Goal: Task Accomplishment & Management: Use online tool/utility

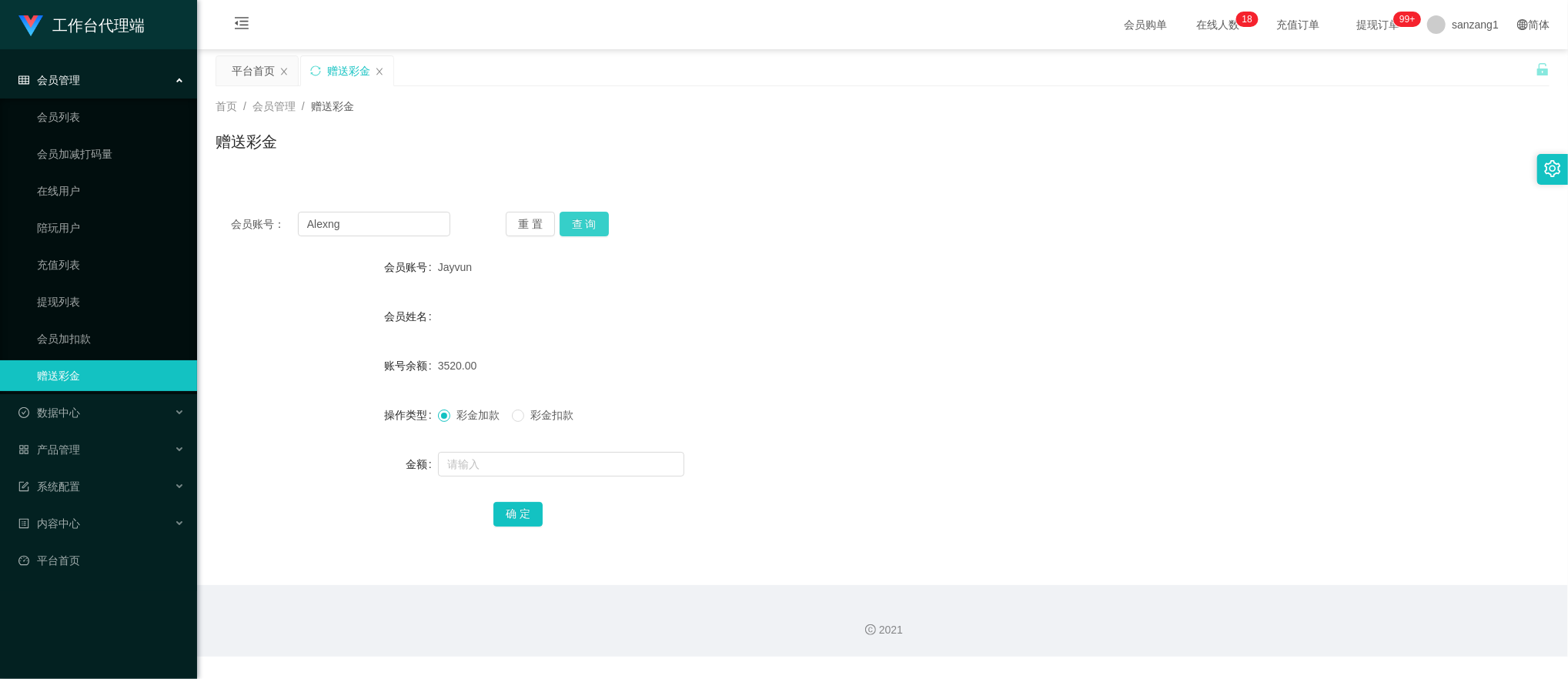
type input "Alexng"
click at [576, 215] on button "查 询" at bounding box center [584, 224] width 49 height 25
click at [470, 460] on input "text" at bounding box center [561, 464] width 246 height 25
type input "100"
click at [515, 518] on button "确 定" at bounding box center [518, 514] width 49 height 25
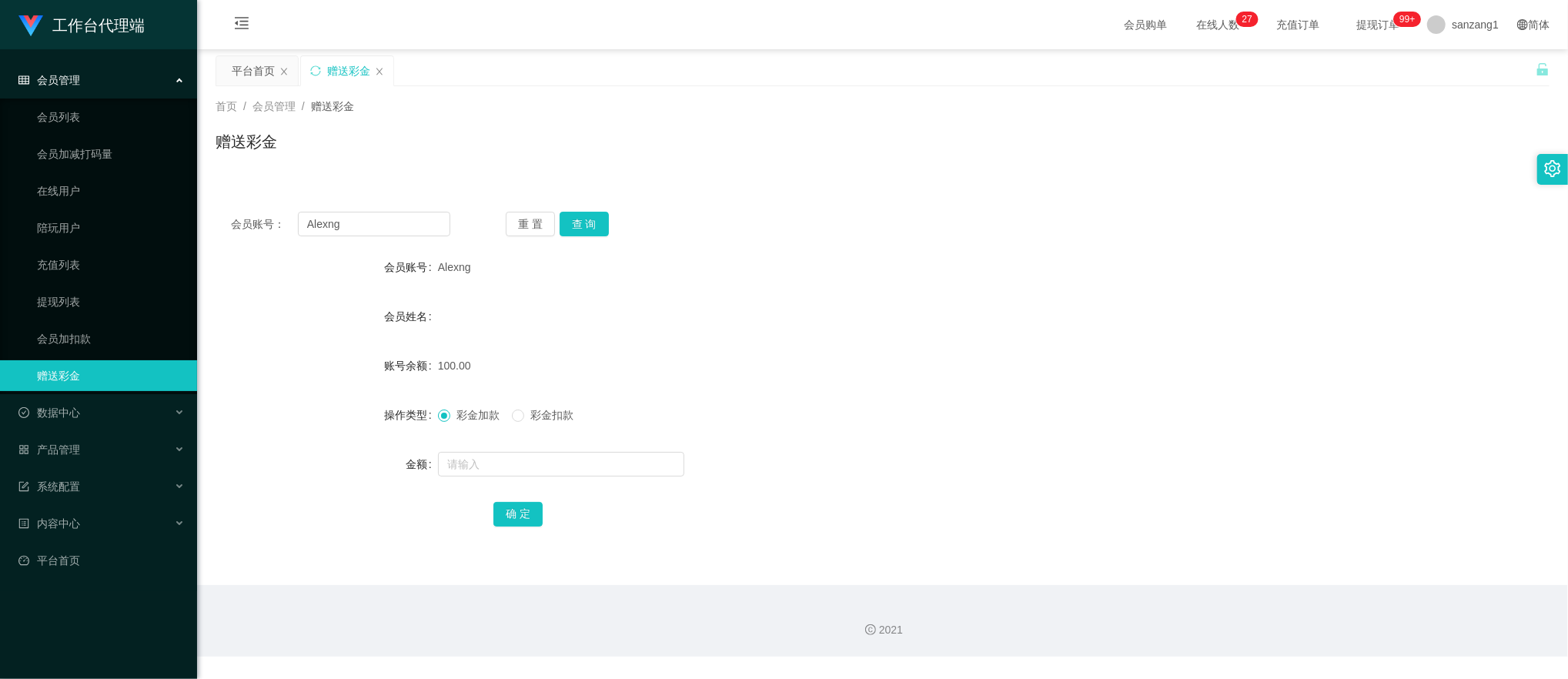
click at [78, 83] on span "会员管理" at bounding box center [49, 80] width 62 height 13
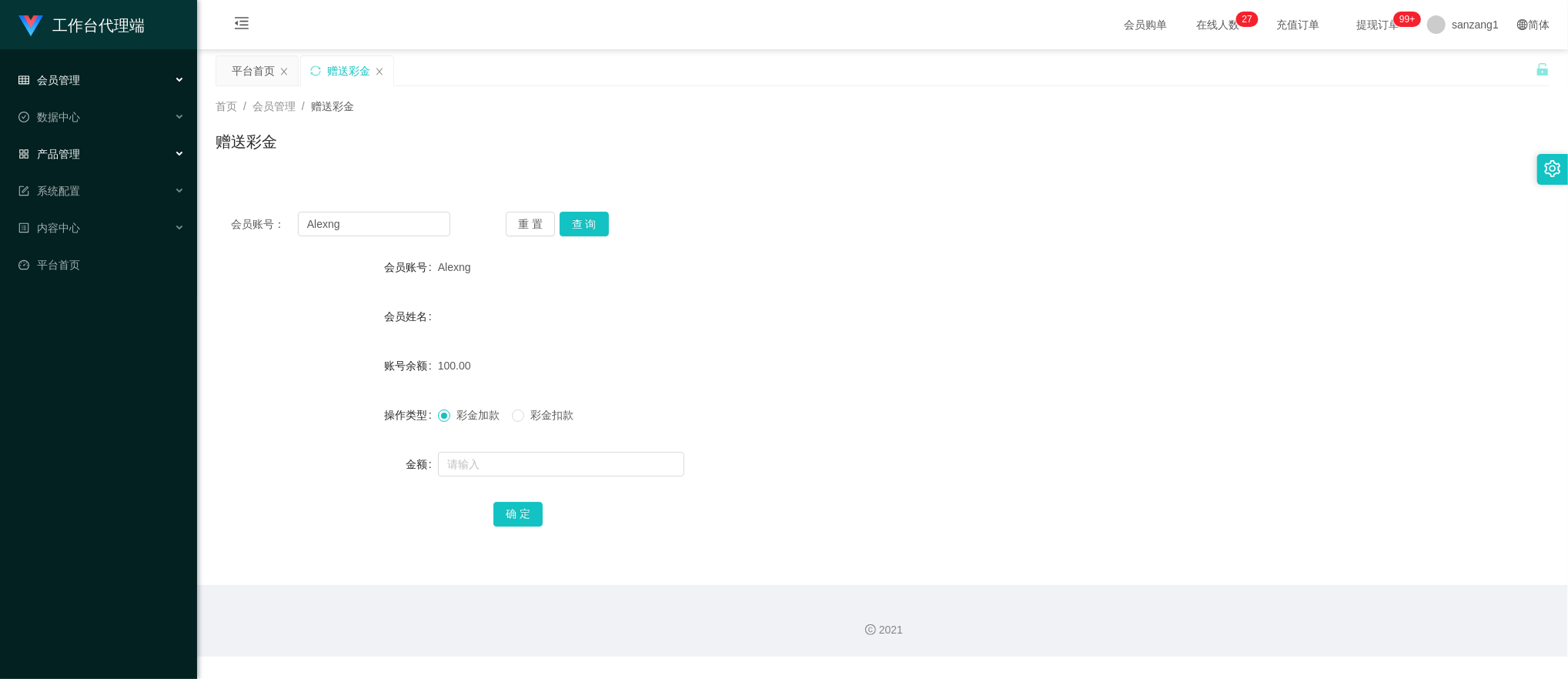
click at [91, 149] on div "产品管理" at bounding box center [98, 154] width 197 height 31
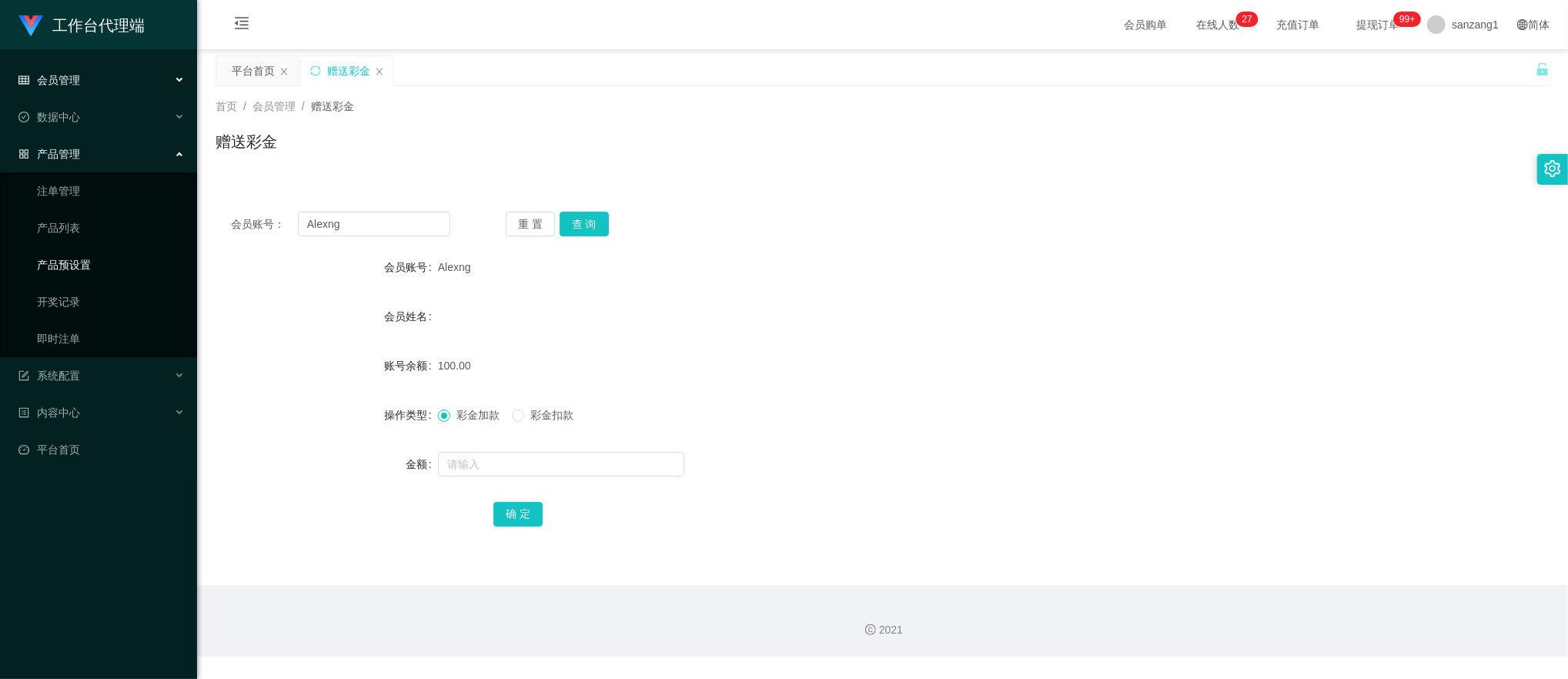
click at [97, 259] on link "产品预设置" at bounding box center [110, 265] width 148 height 31
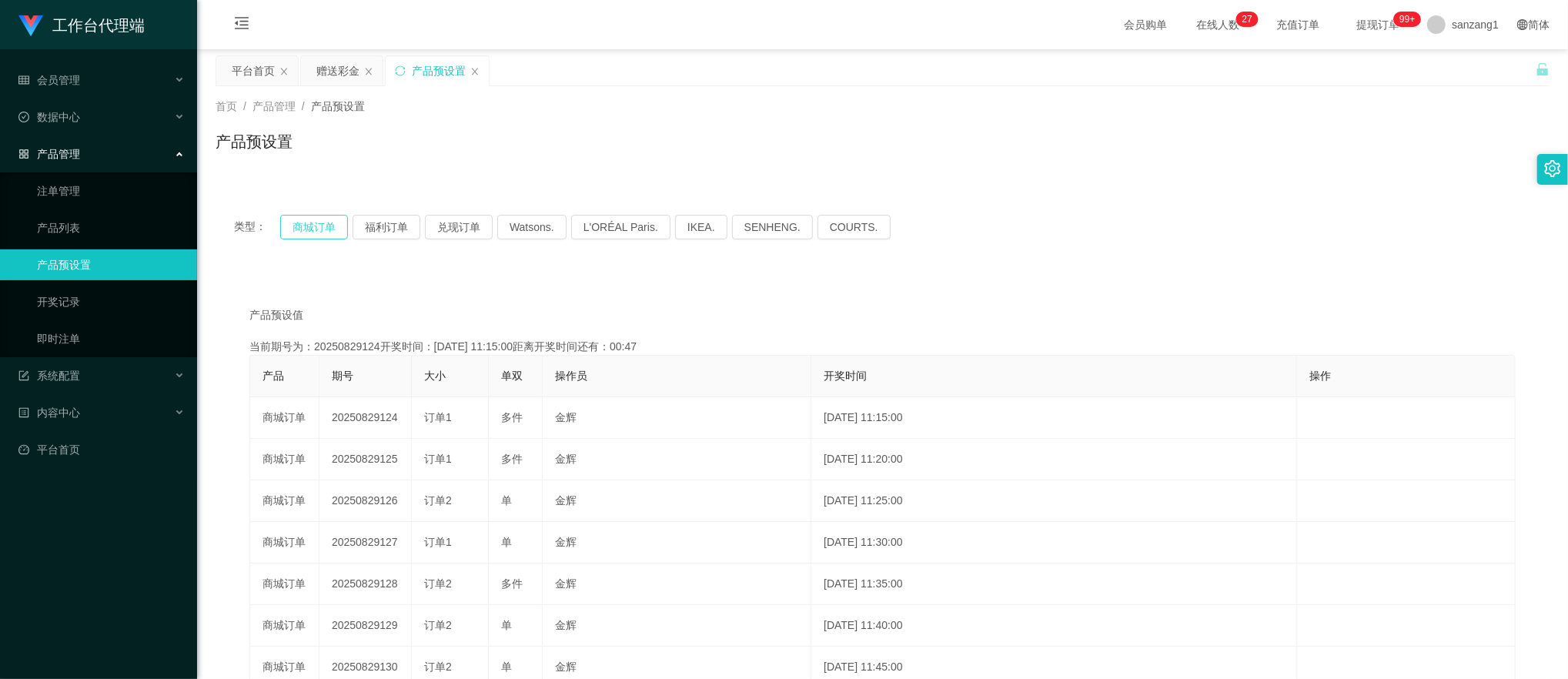
click at [292, 227] on button "商城订单" at bounding box center [314, 228] width 68 height 25
click at [340, 66] on div "赠送彩金" at bounding box center [338, 70] width 43 height 29
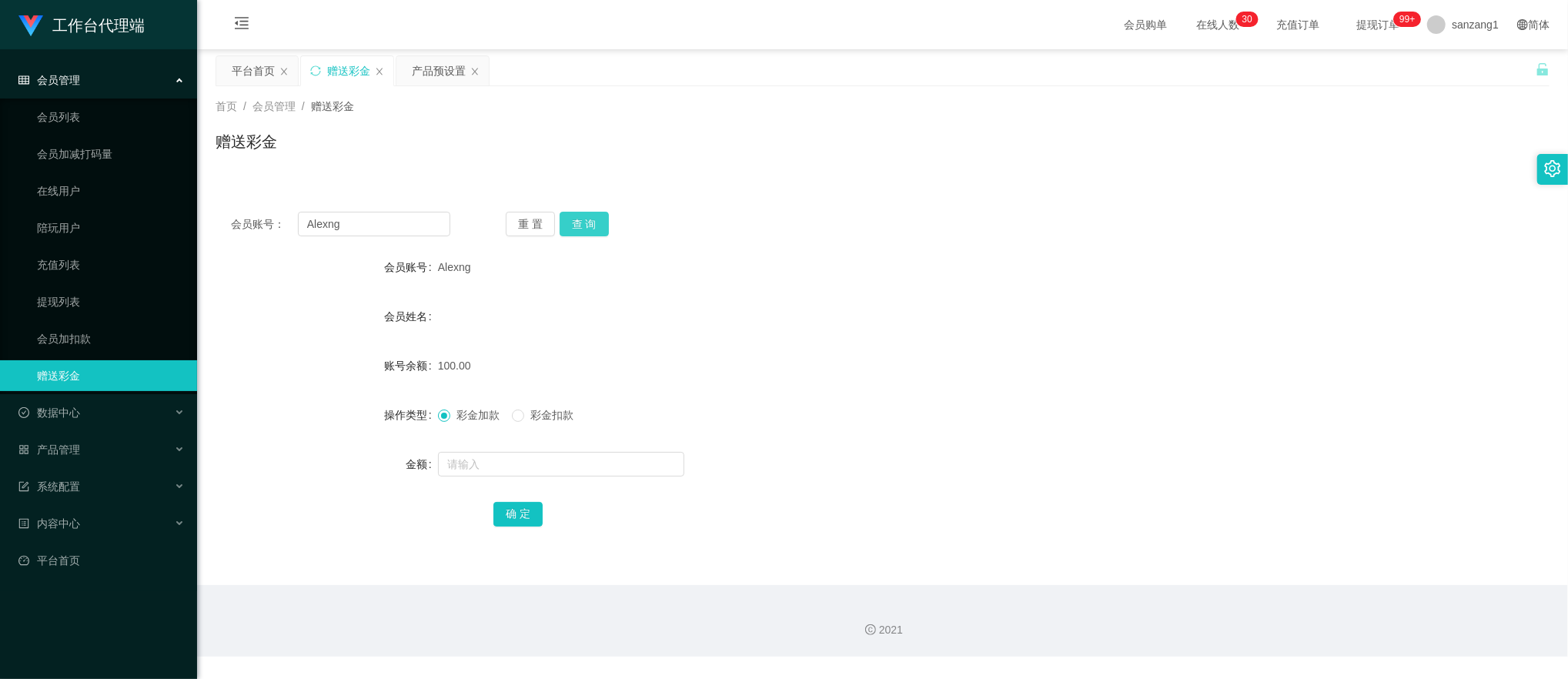
click at [584, 217] on button "查 询" at bounding box center [584, 224] width 49 height 25
drag, startPoint x: 376, startPoint y: 225, endPoint x: 158, endPoint y: 195, distance: 220.1
click at [158, 195] on section "工作台代理端 会员管理 会员列表 会员加减打码量 在线用户 陪玩用户 充值列表 提现列表 会员加扣款 赠送彩金 数据中心 产品管理 注单管理 产品列表 产品预…" at bounding box center [784, 328] width 1568 height 657
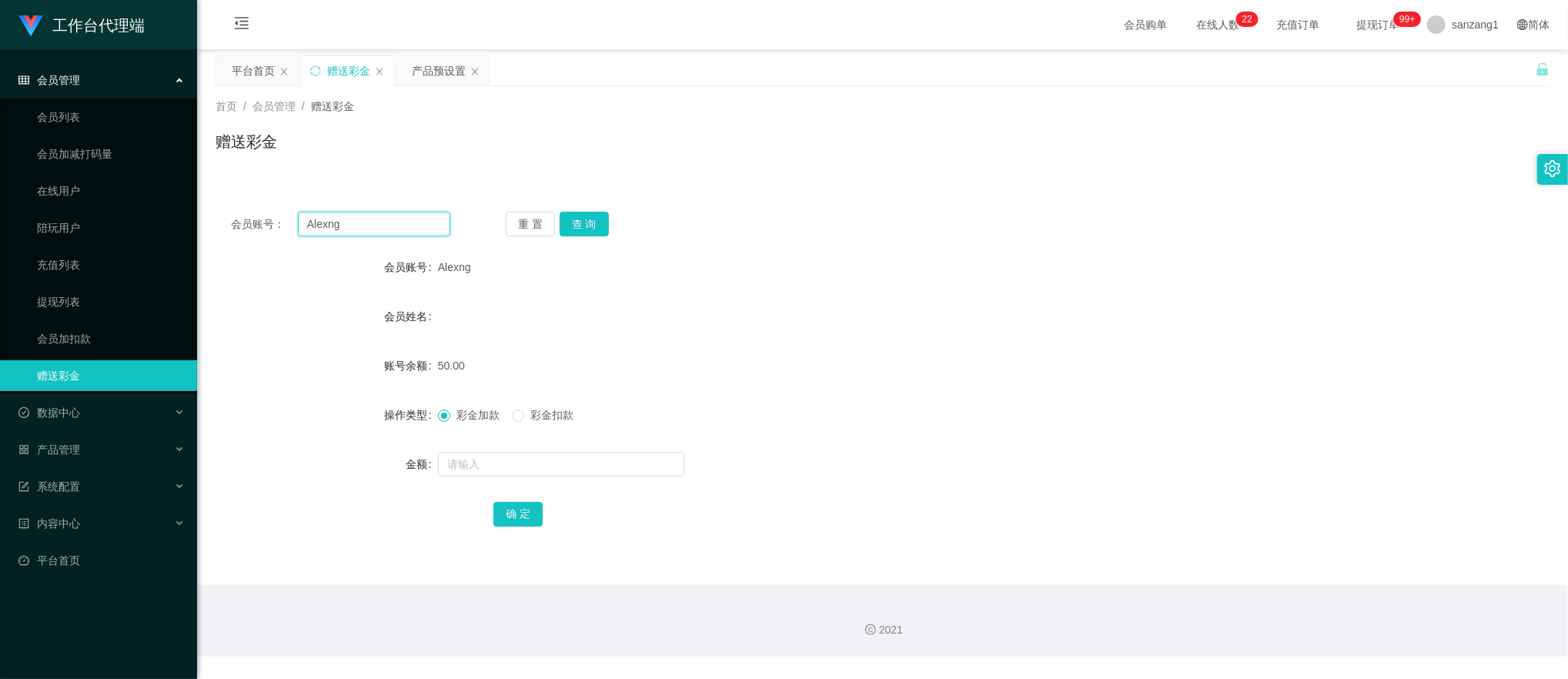
paste input "932555365"
type input "932555365"
click at [591, 229] on button "查 询" at bounding box center [584, 224] width 49 height 25
click at [476, 468] on input "text" at bounding box center [561, 464] width 246 height 25
type input "500"
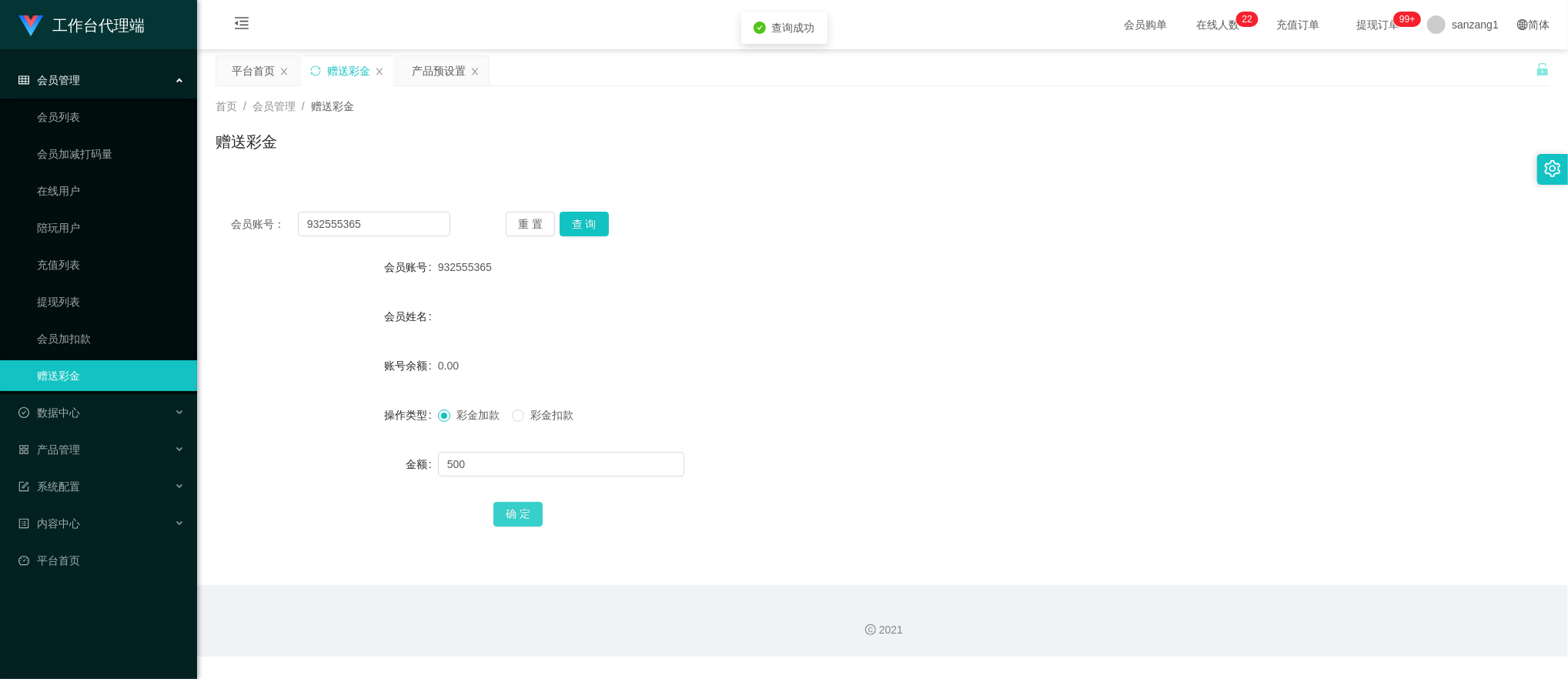
click at [509, 515] on button "确 定" at bounding box center [518, 514] width 49 height 25
click at [568, 229] on button "查 询" at bounding box center [584, 224] width 49 height 25
drag, startPoint x: 399, startPoint y: 219, endPoint x: 327, endPoint y: 216, distance: 72.1
click at [174, 199] on section "工作台代理端 会员管理 会员列表 会员加减打码量 在线用户 陪玩用户 充值列表 提现列表 会员加扣款 赠送彩金 数据中心 产品管理 注单管理 产品列表 产品预…" at bounding box center [784, 328] width 1568 height 657
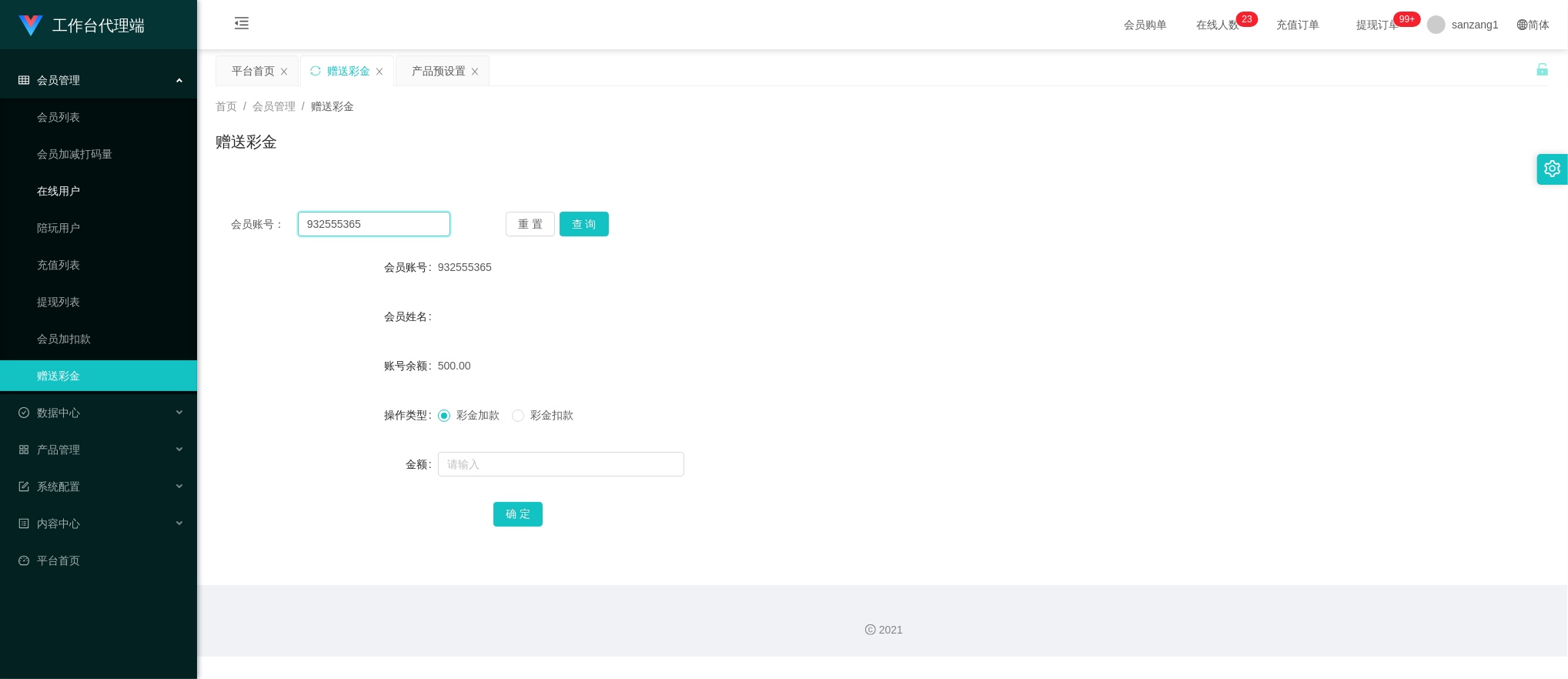
paste input "062380"
type input "062380"
click at [601, 222] on button "查 询" at bounding box center [584, 224] width 49 height 25
click at [483, 462] on input "text" at bounding box center [561, 464] width 246 height 25
type input "500"
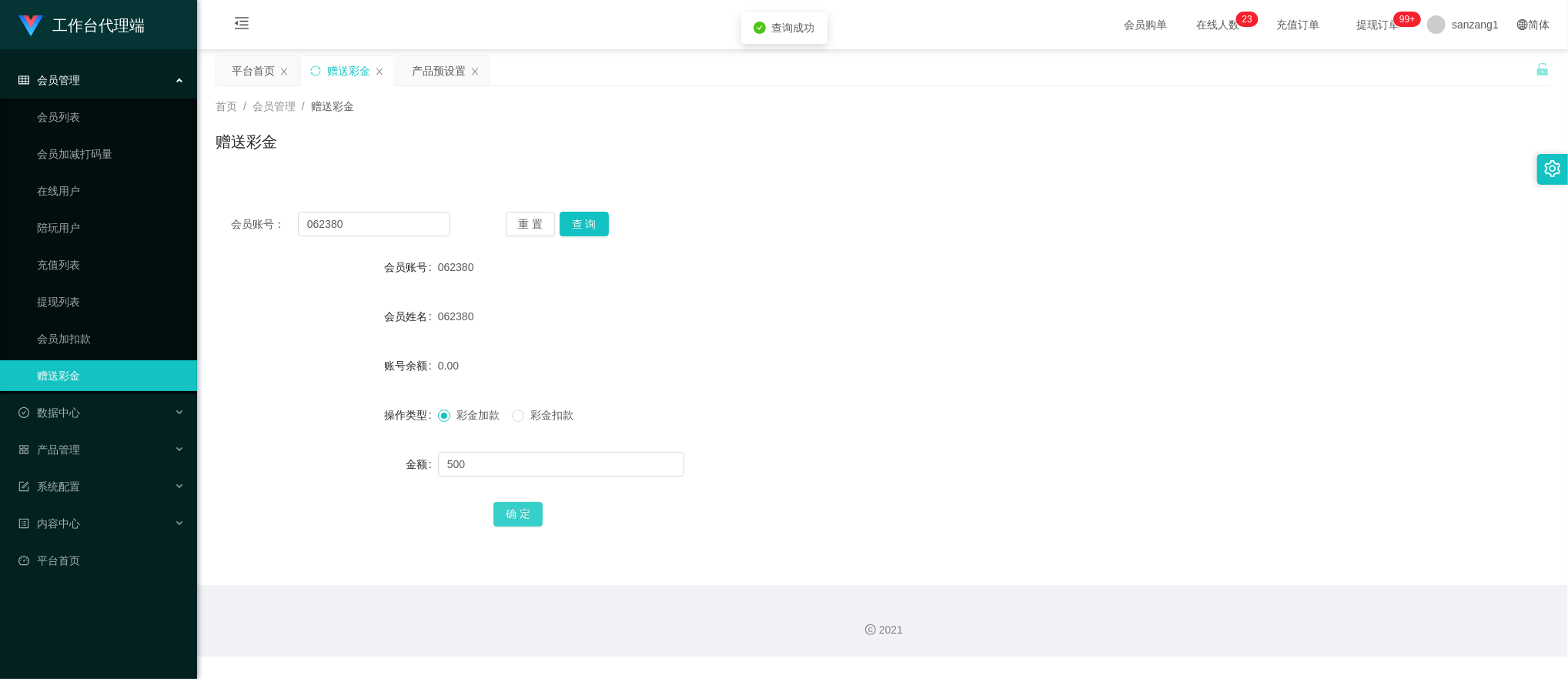
click at [500, 515] on button "确 定" at bounding box center [518, 514] width 49 height 25
